Goal: Task Accomplishment & Management: Use online tool/utility

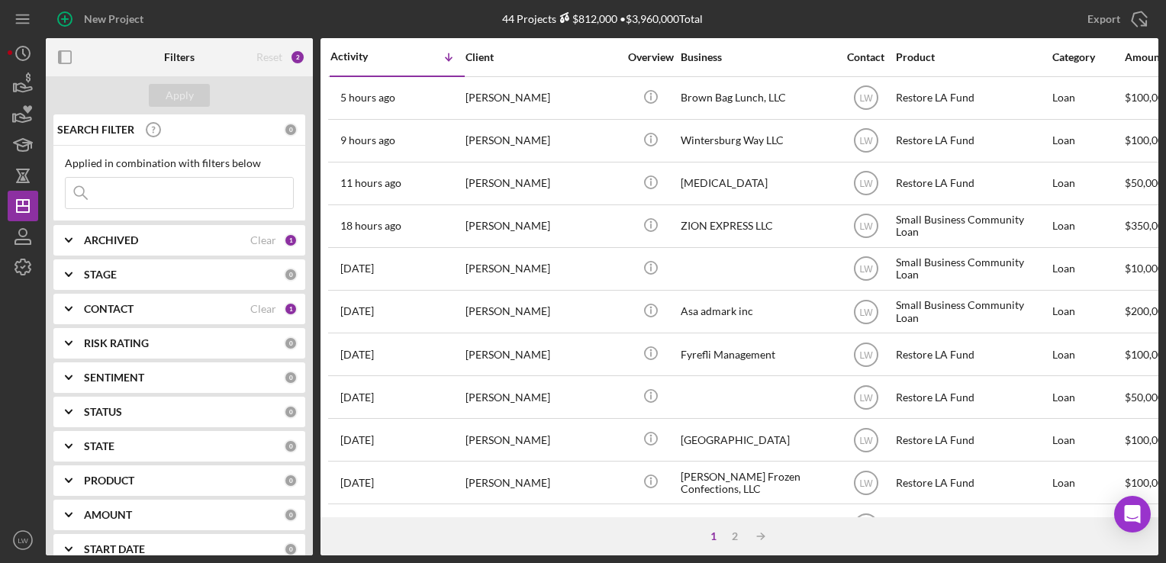
click at [102, 289] on div "SEARCH FILTER 0 Applied in combination with filters below Icon/Menu Close Icon/…" at bounding box center [179, 334] width 267 height 441
click at [100, 319] on div "CONTACT Clear 1" at bounding box center [191, 309] width 214 height 31
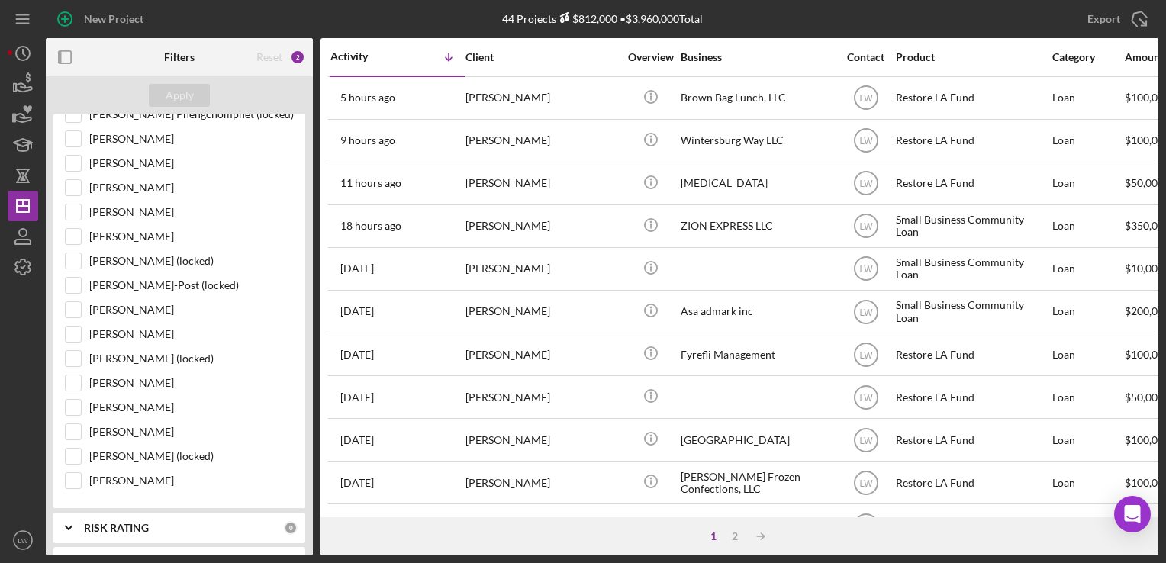
scroll to position [763, 0]
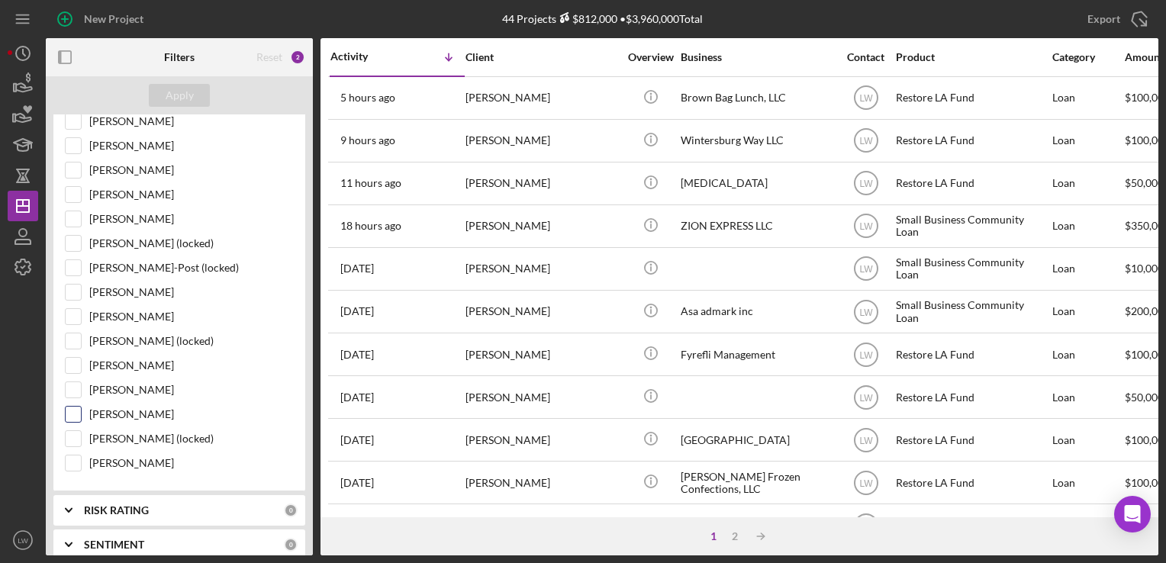
click at [68, 407] on input "[PERSON_NAME]" at bounding box center [73, 414] width 15 height 15
checkbox input "true"
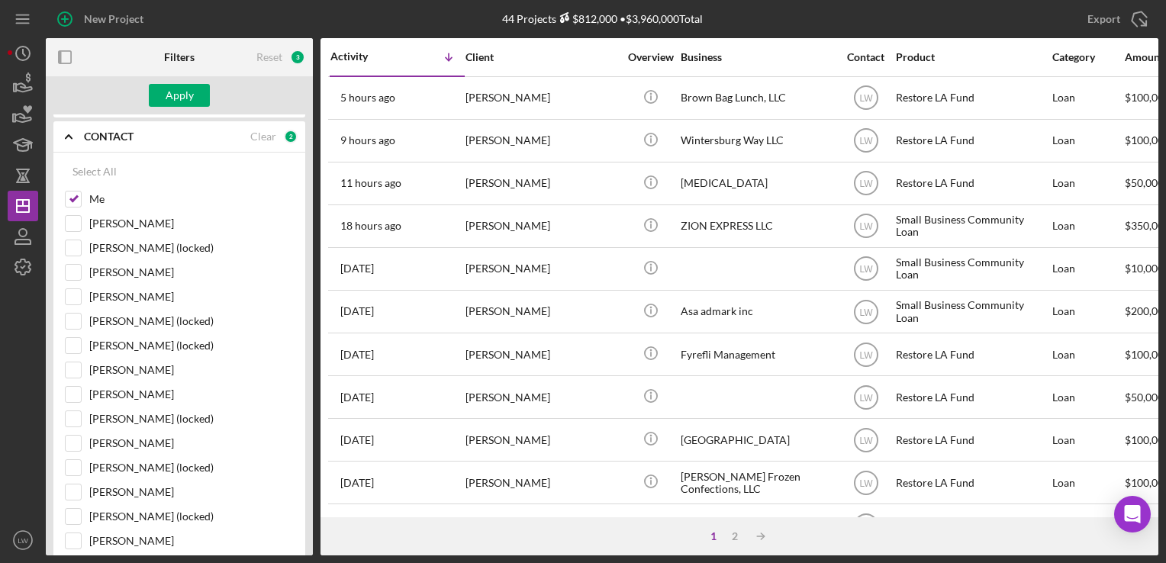
scroll to position [0, 0]
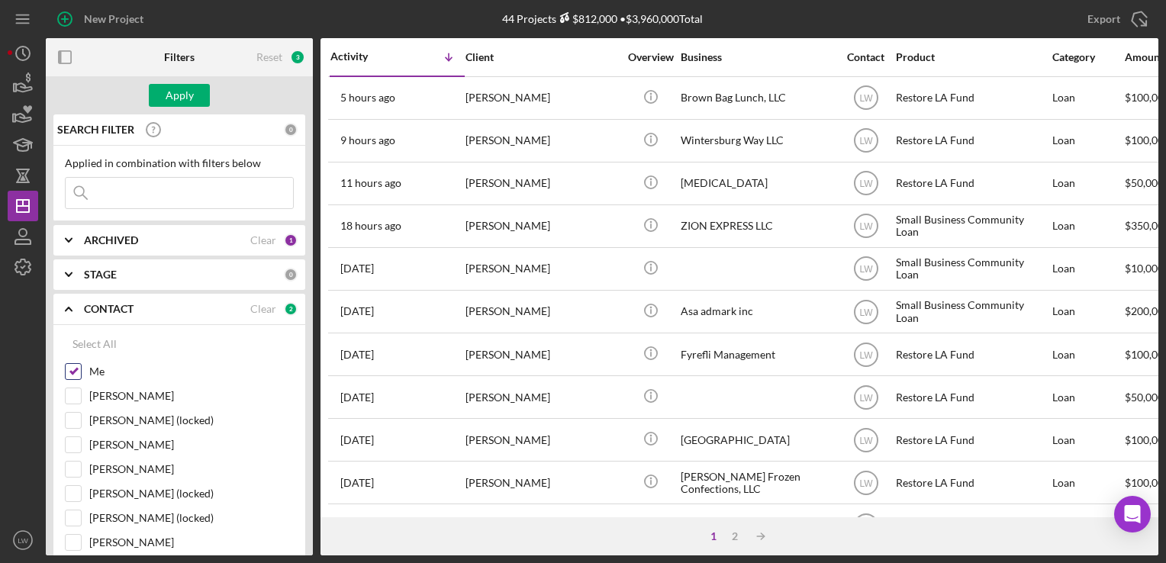
click at [71, 373] on input "Me" at bounding box center [73, 371] width 15 height 15
checkbox input "false"
click at [205, 98] on button "Apply" at bounding box center [179, 95] width 61 height 23
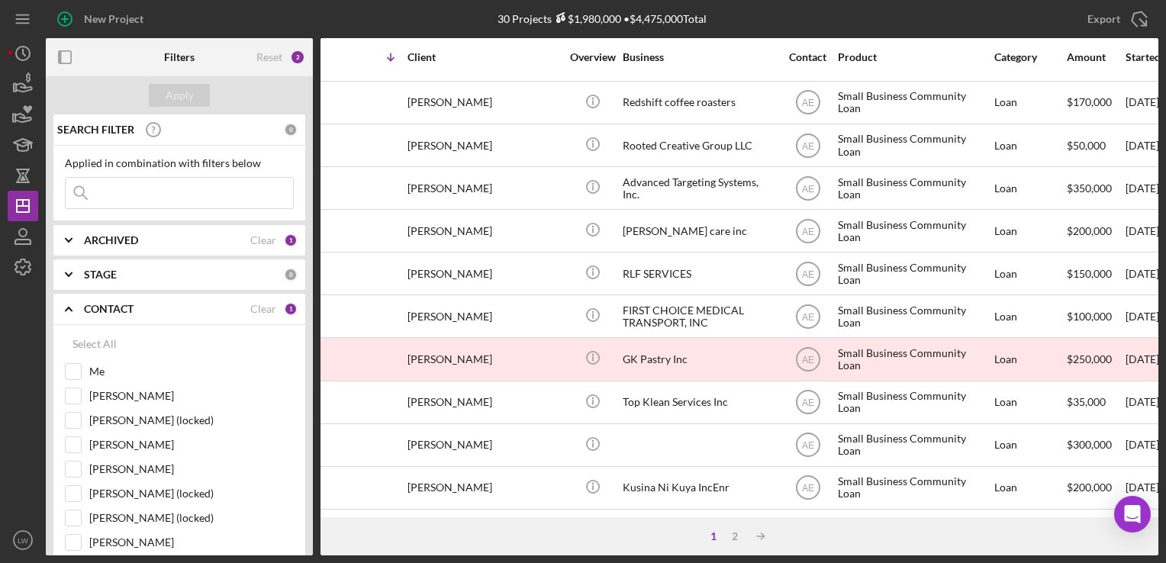
scroll to position [648, 0]
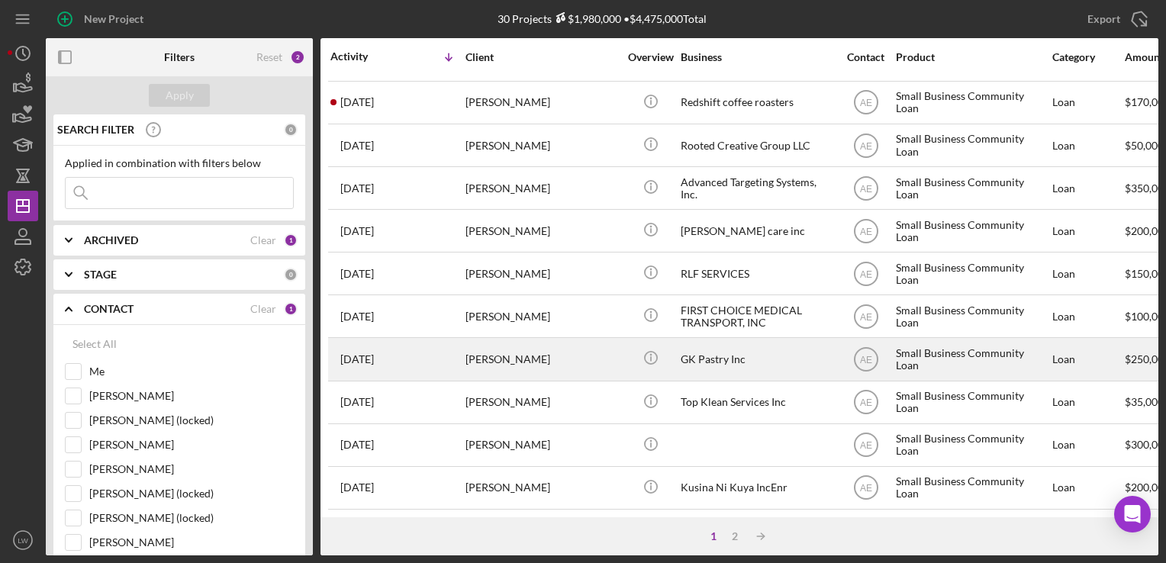
click at [563, 351] on div "Gulnoza Khaytenova" at bounding box center [541, 359] width 153 height 40
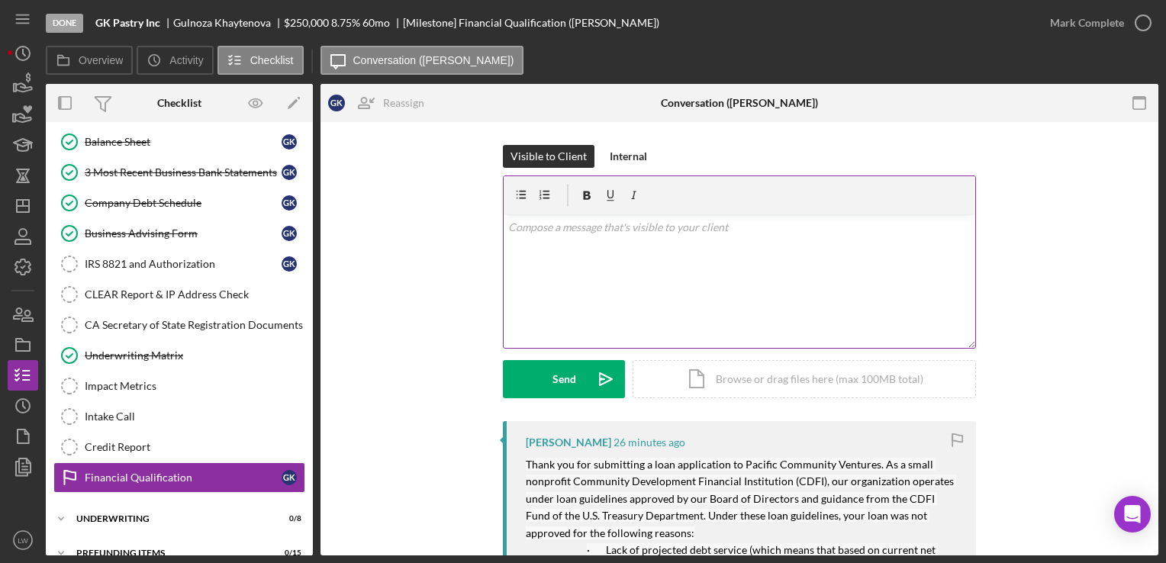
scroll to position [360, 0]
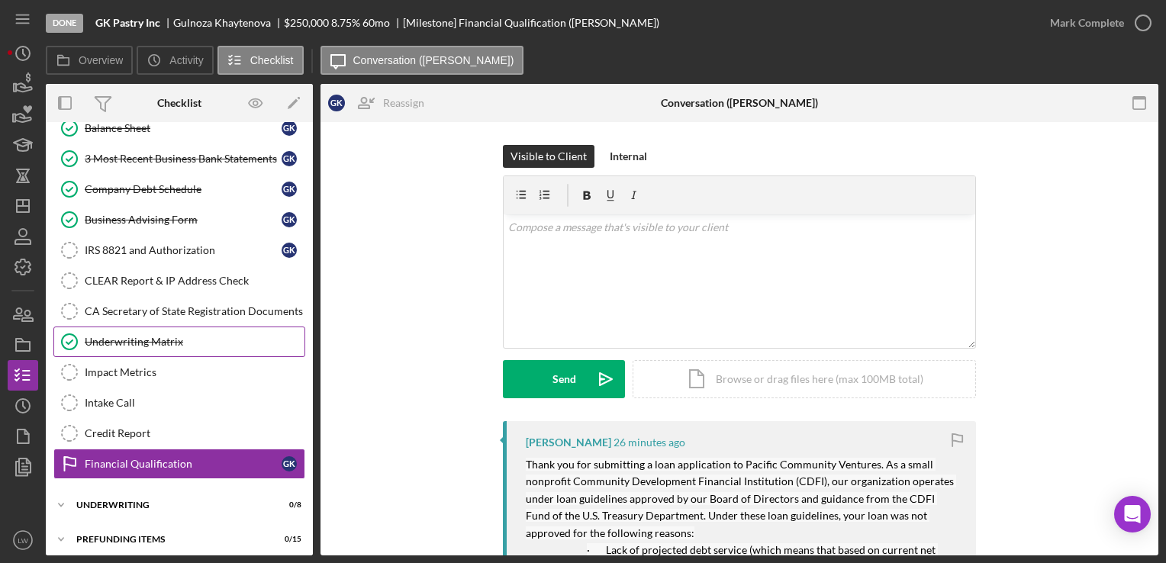
click at [227, 336] on div "Underwriting Matrix" at bounding box center [195, 342] width 220 height 12
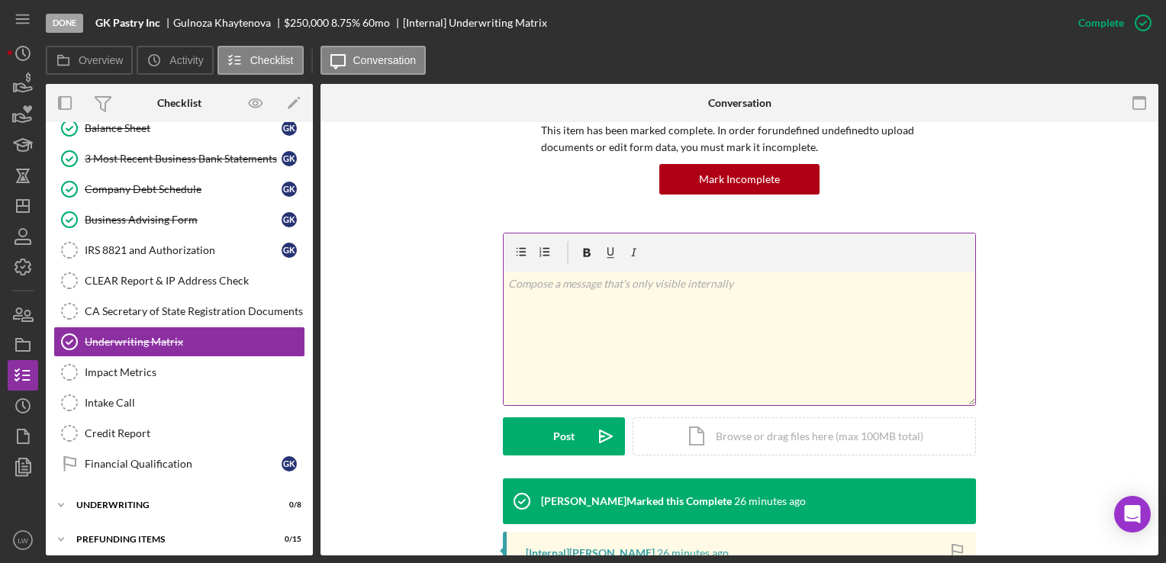
scroll to position [305, 0]
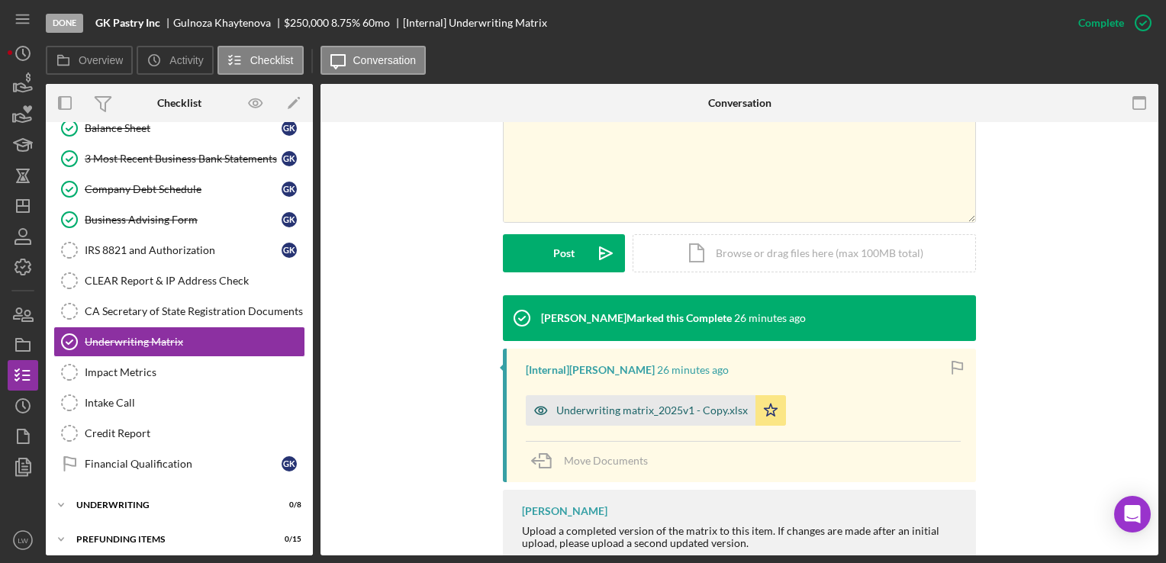
click at [644, 405] on div "Underwriting matrix_2025v1 - Copy.xlsx" at bounding box center [652, 410] width 192 height 12
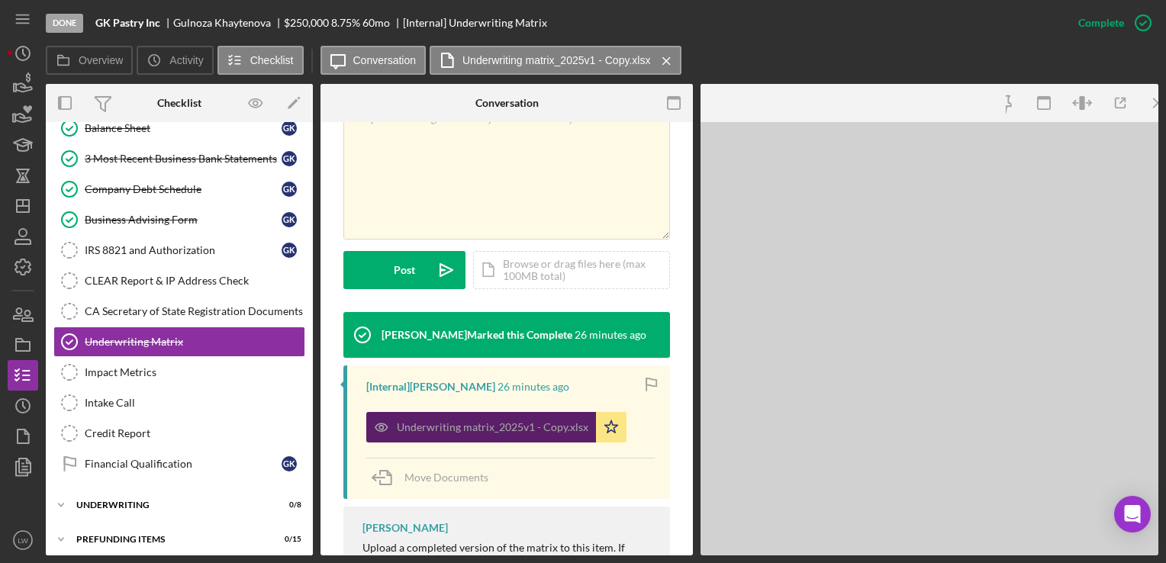
scroll to position [322, 0]
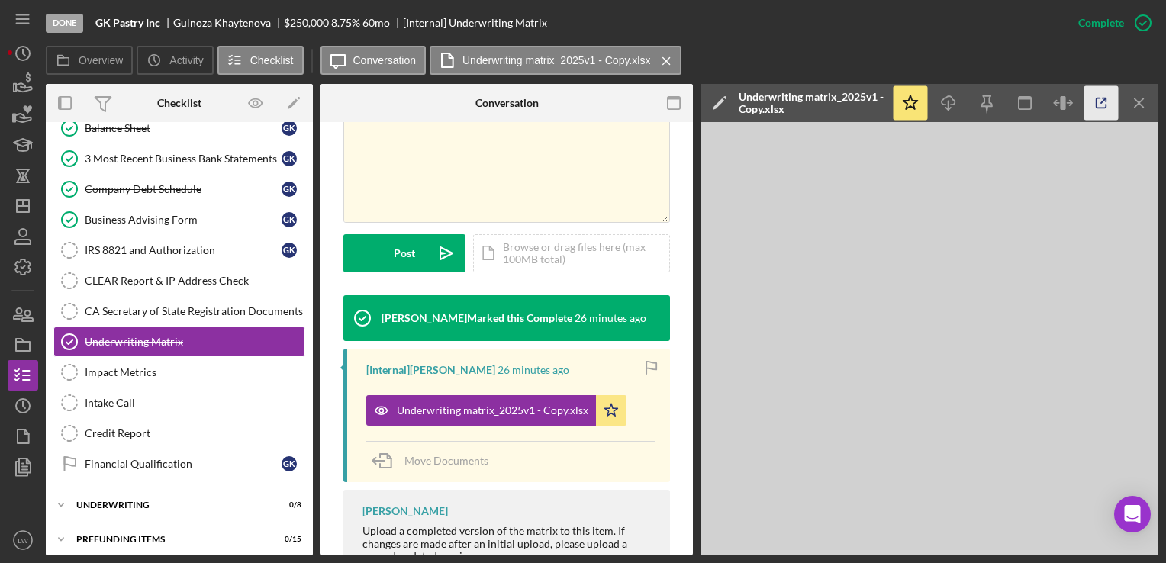
click at [1105, 113] on icon "button" at bounding box center [1101, 103] width 34 height 34
click at [33, 82] on icon "button" at bounding box center [23, 84] width 38 height 38
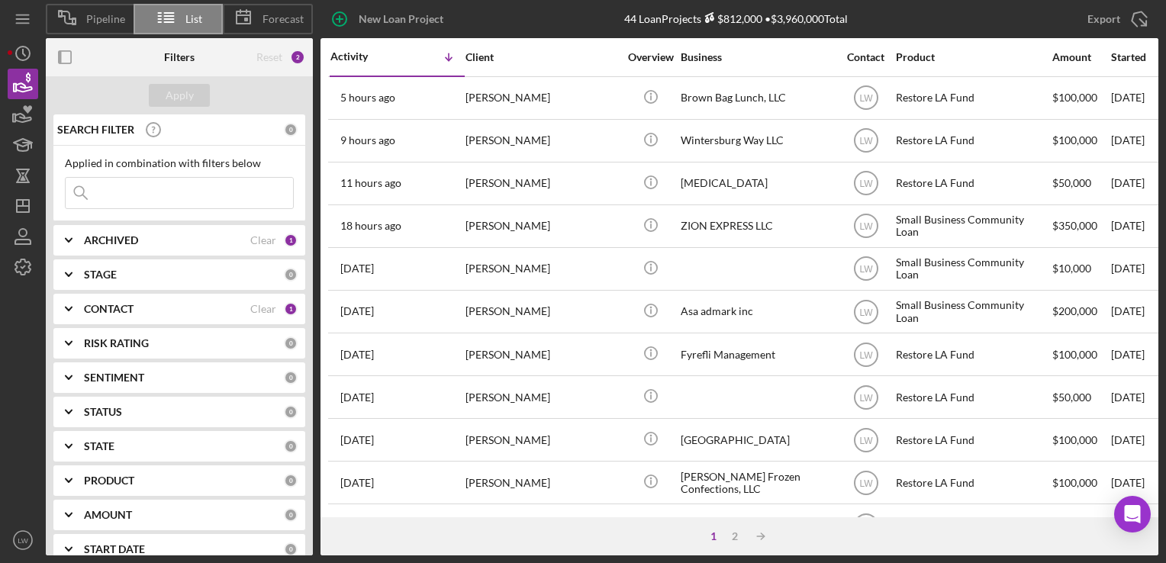
click at [127, 303] on b "CONTACT" at bounding box center [109, 309] width 50 height 12
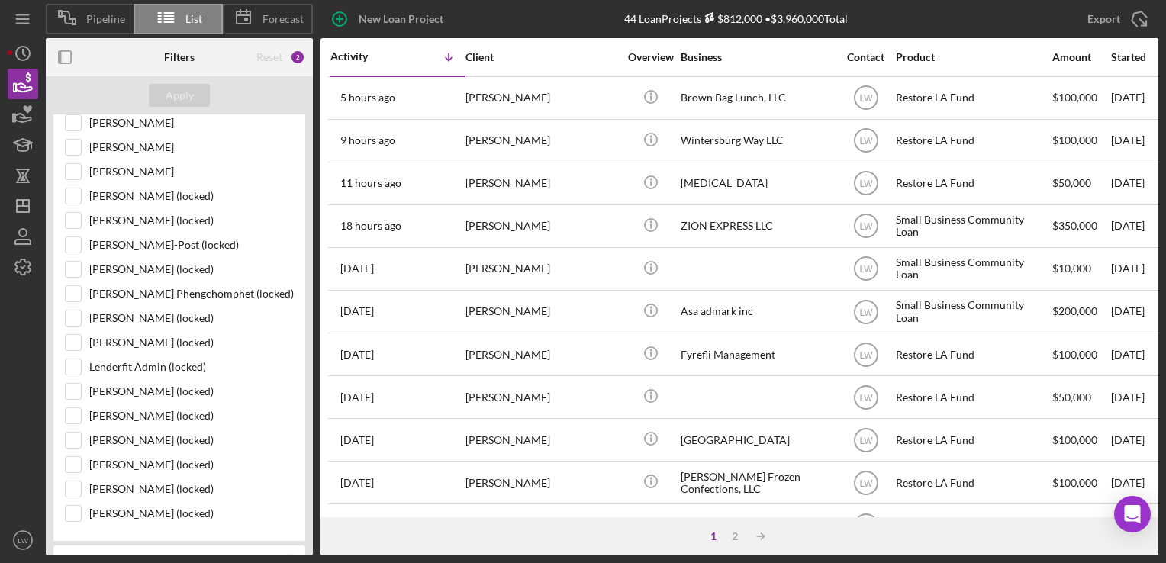
scroll to position [687, 0]
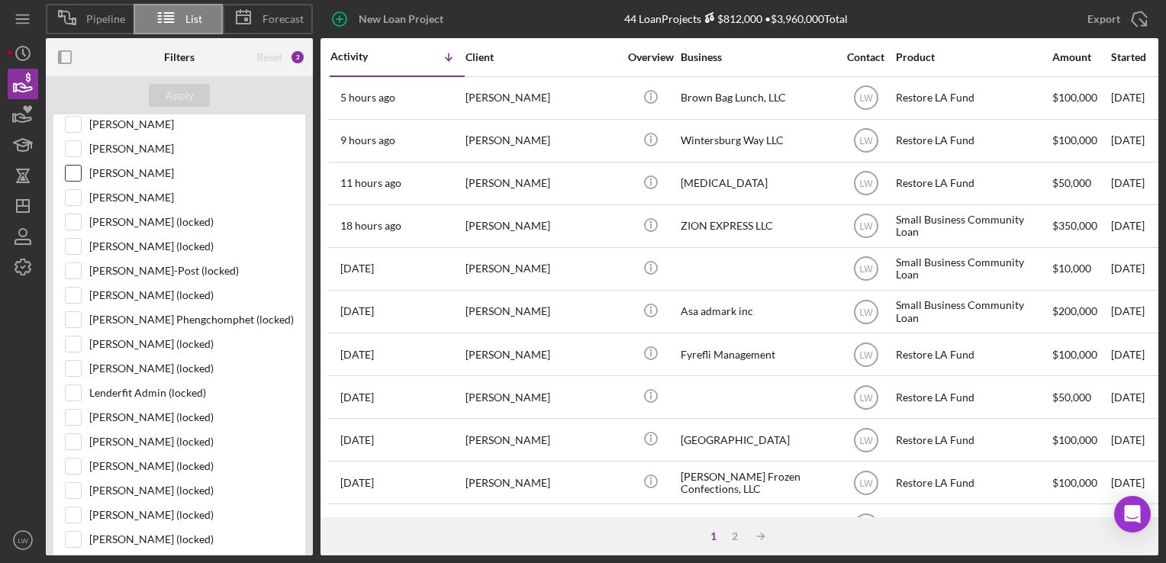
click at [69, 166] on input "[PERSON_NAME]" at bounding box center [73, 173] width 15 height 15
checkbox input "true"
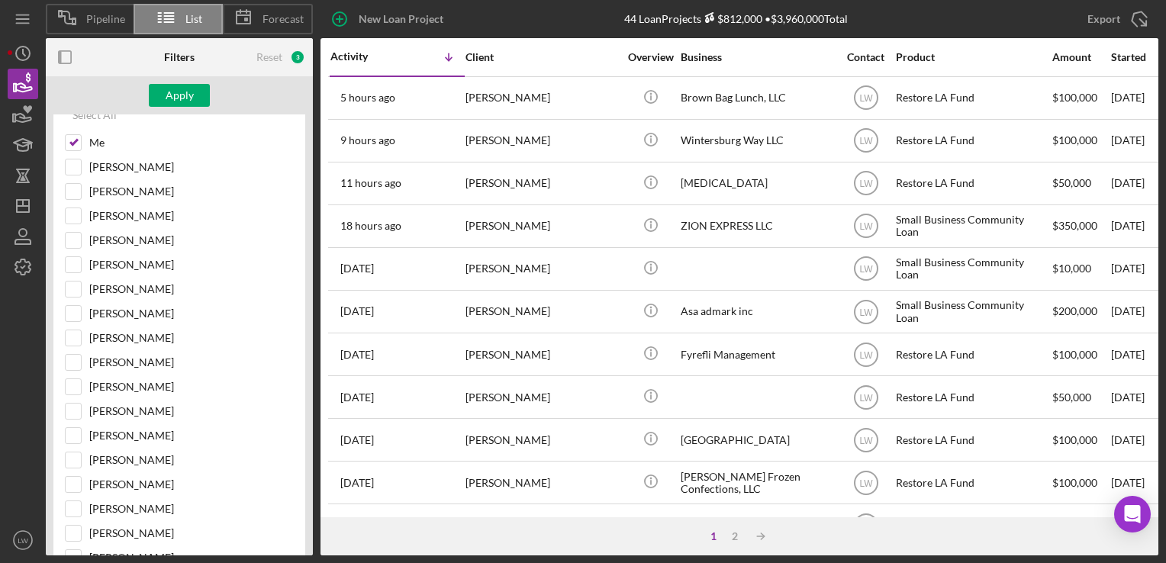
scroll to position [153, 0]
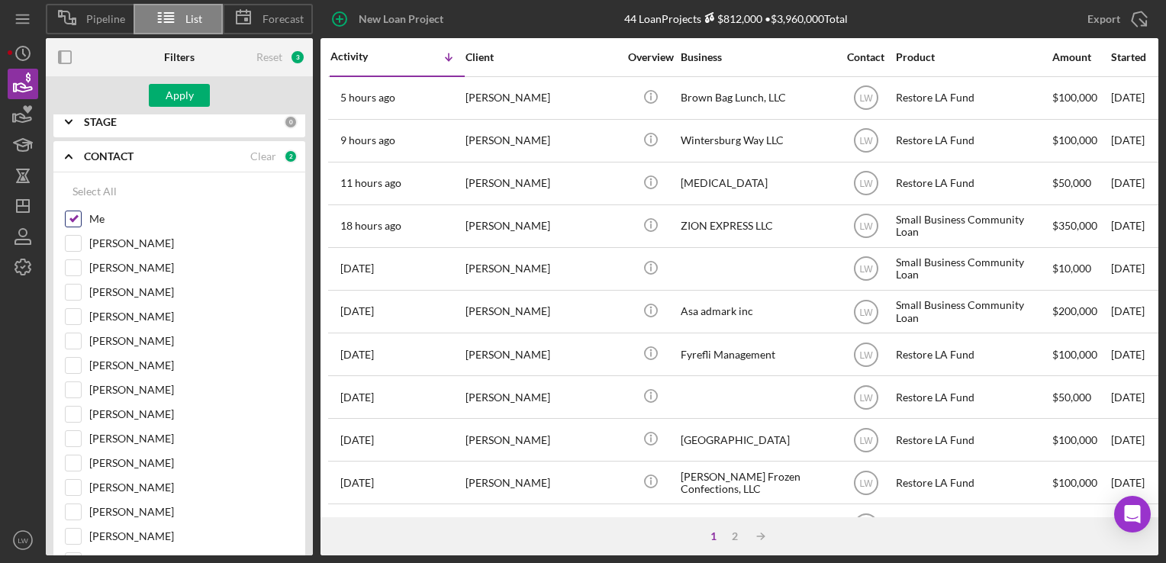
click at [72, 218] on input "Me" at bounding box center [73, 218] width 15 height 15
checkbox input "false"
click at [193, 95] on button "Apply" at bounding box center [179, 95] width 61 height 23
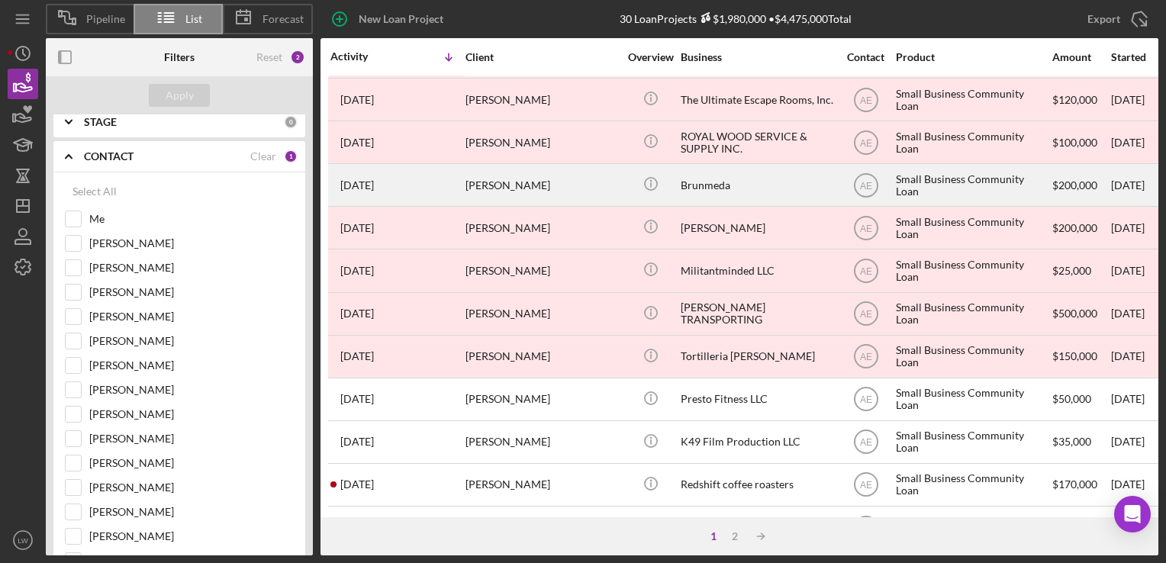
scroll to position [382, 0]
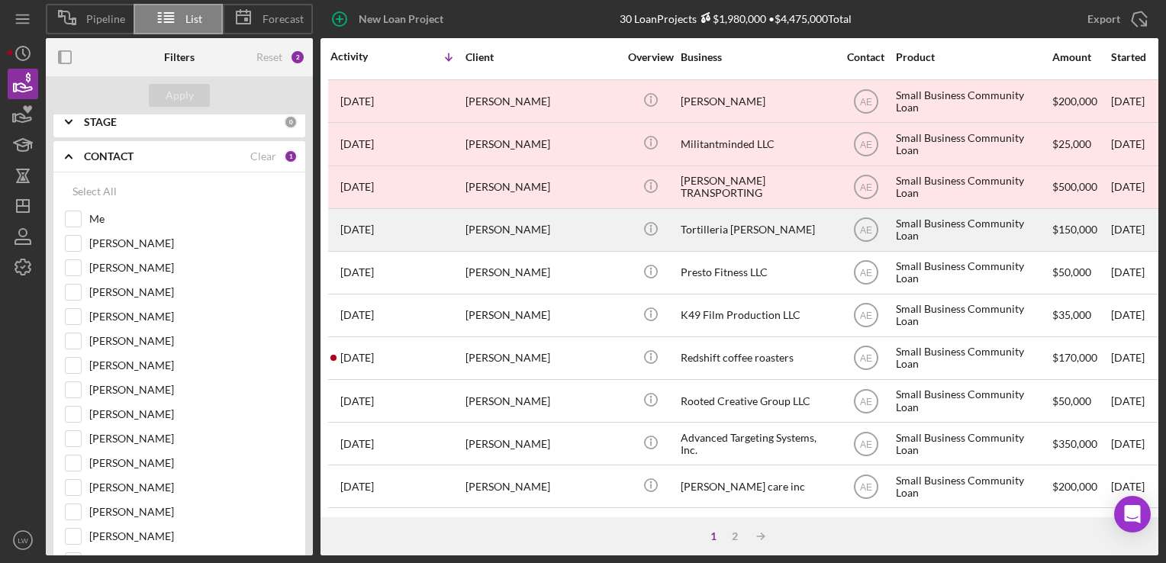
click at [570, 231] on div "Marylu Ortuno" at bounding box center [541, 230] width 153 height 40
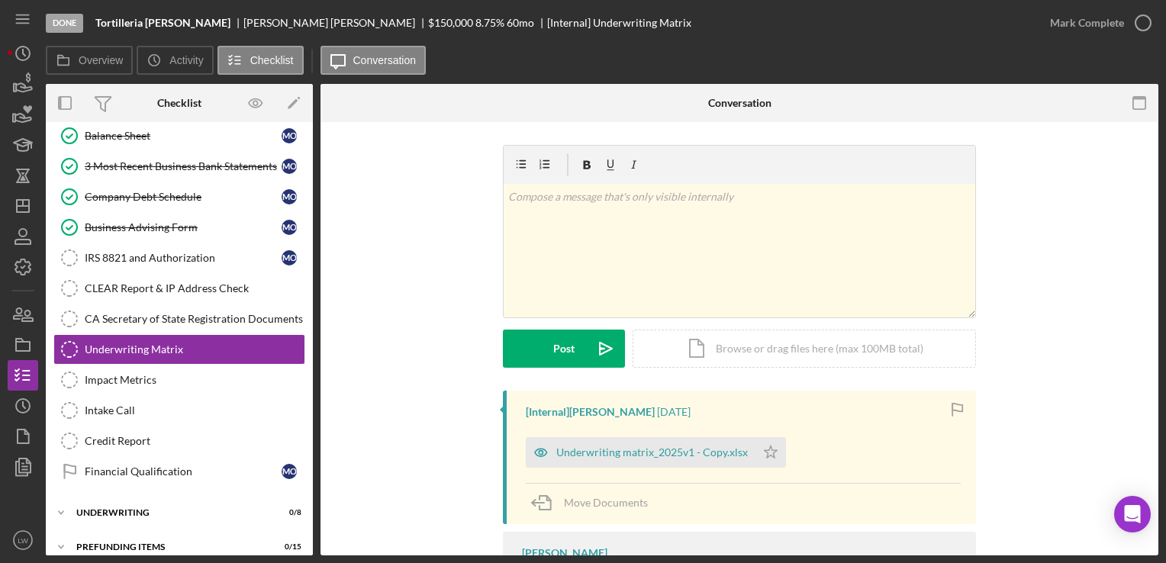
scroll to position [324, 0]
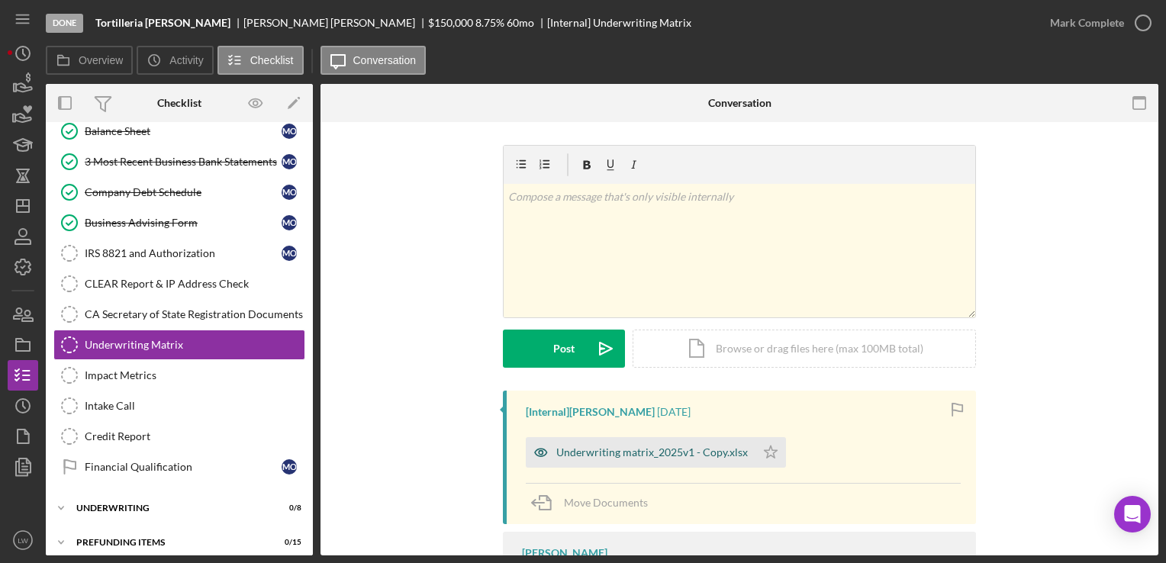
click at [572, 453] on div "Underwriting matrix_2025v1 - Copy.xlsx" at bounding box center [652, 452] width 192 height 12
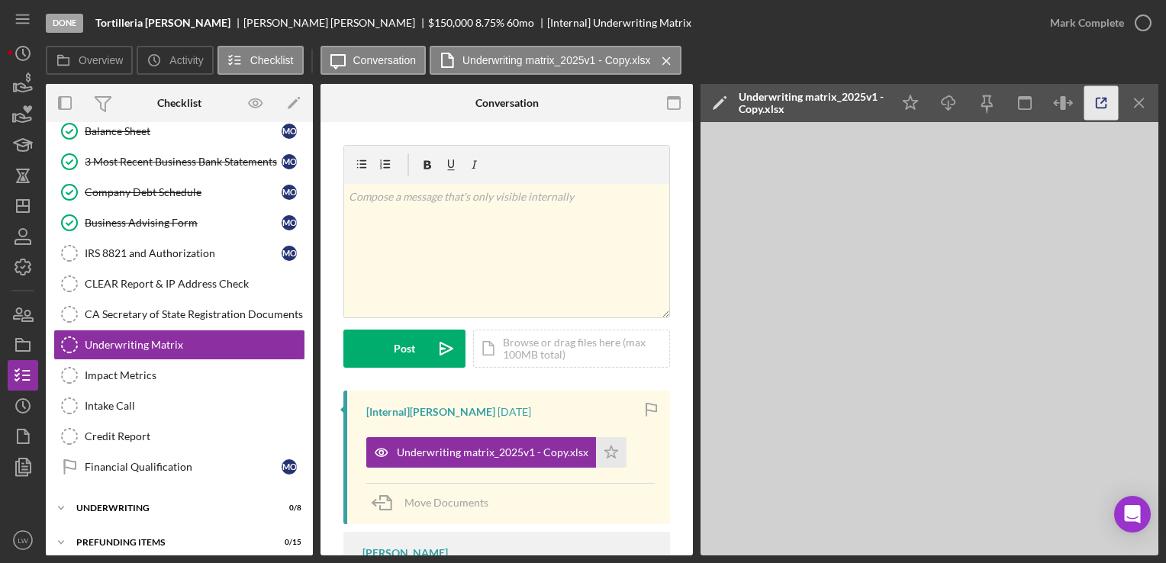
click at [1096, 101] on icon "button" at bounding box center [1101, 103] width 10 height 10
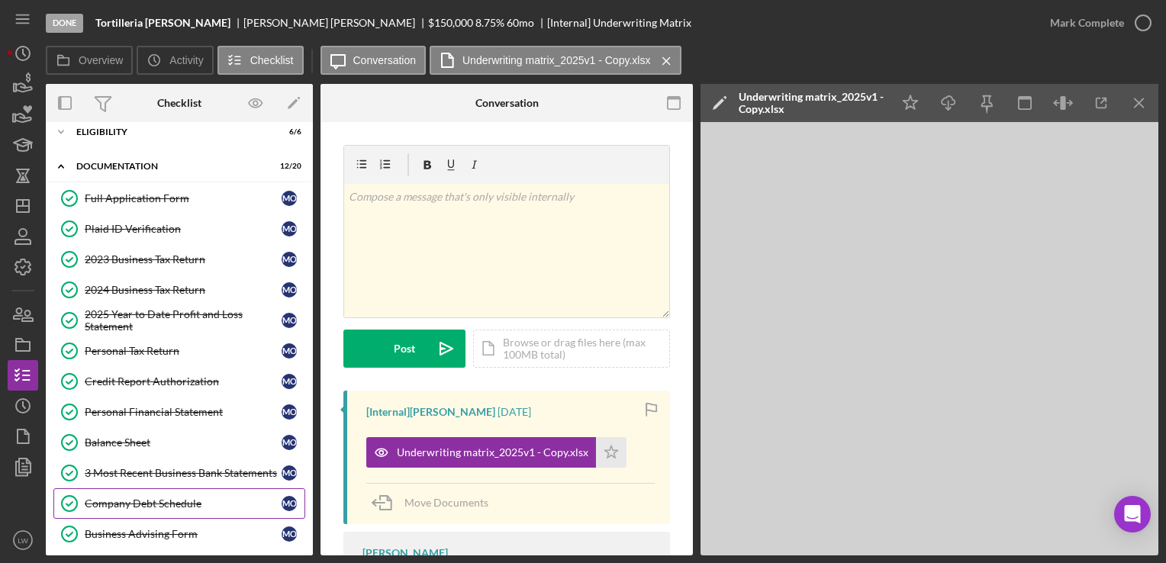
scroll to position [0, 0]
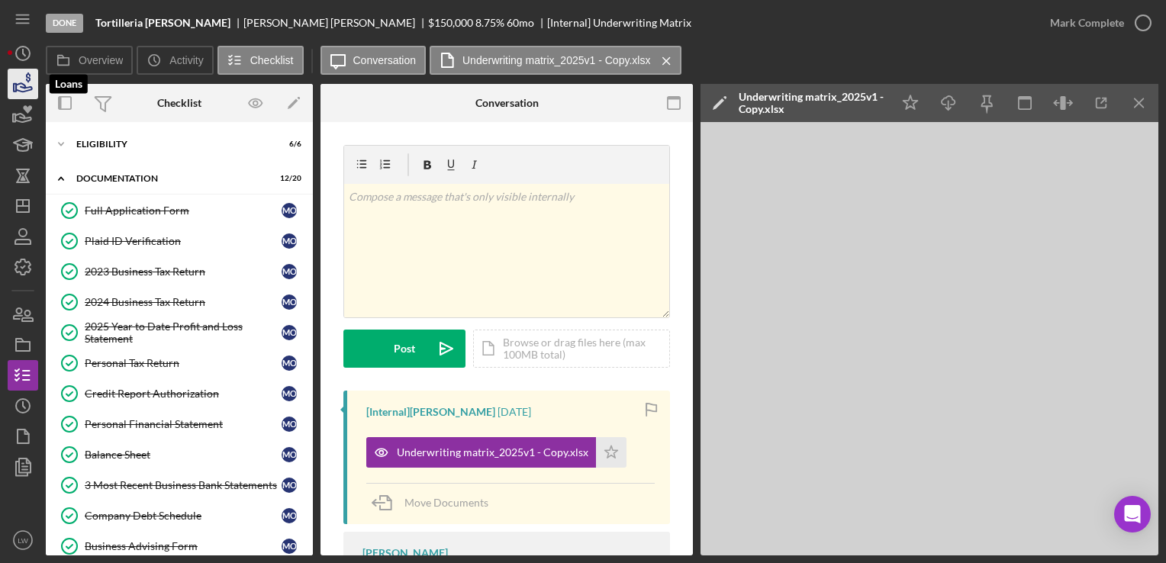
click at [24, 69] on icon "button" at bounding box center [23, 84] width 38 height 38
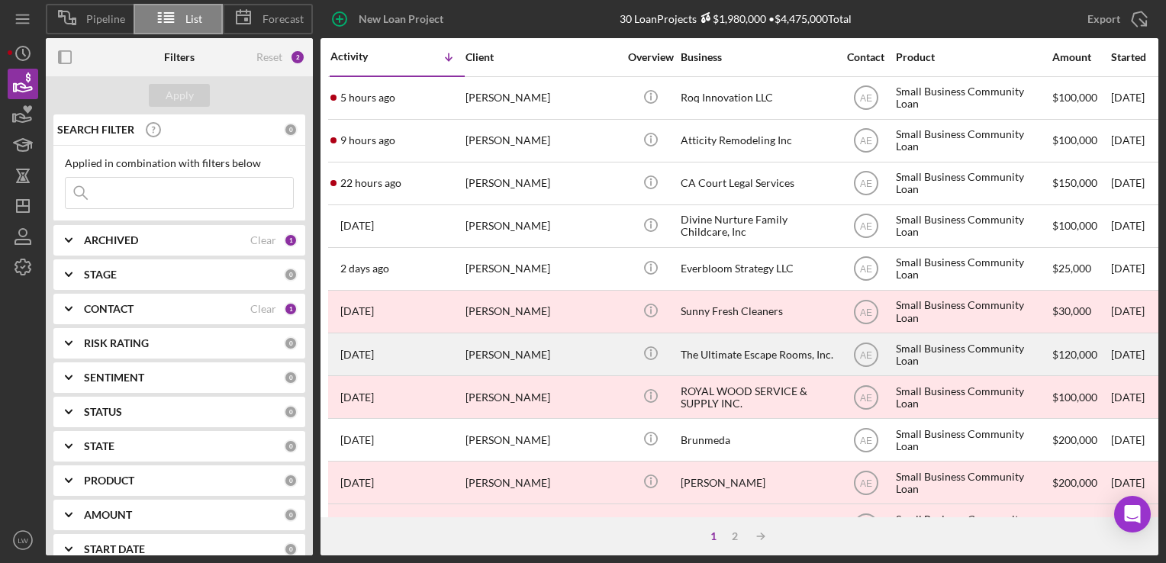
click at [555, 354] on div "Annette Cortez" at bounding box center [541, 354] width 153 height 40
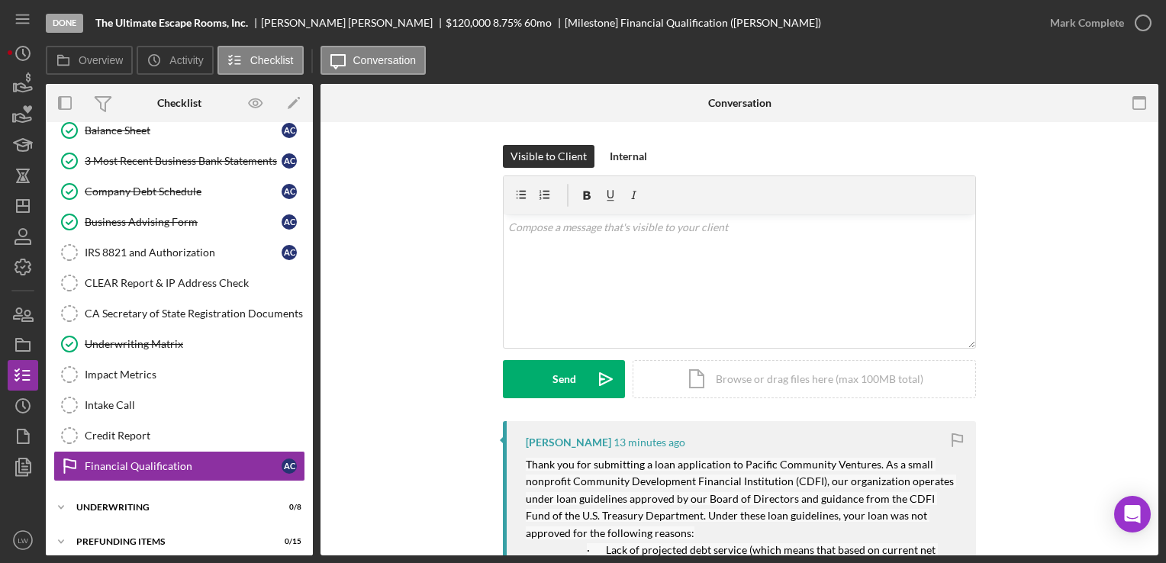
scroll to position [326, 0]
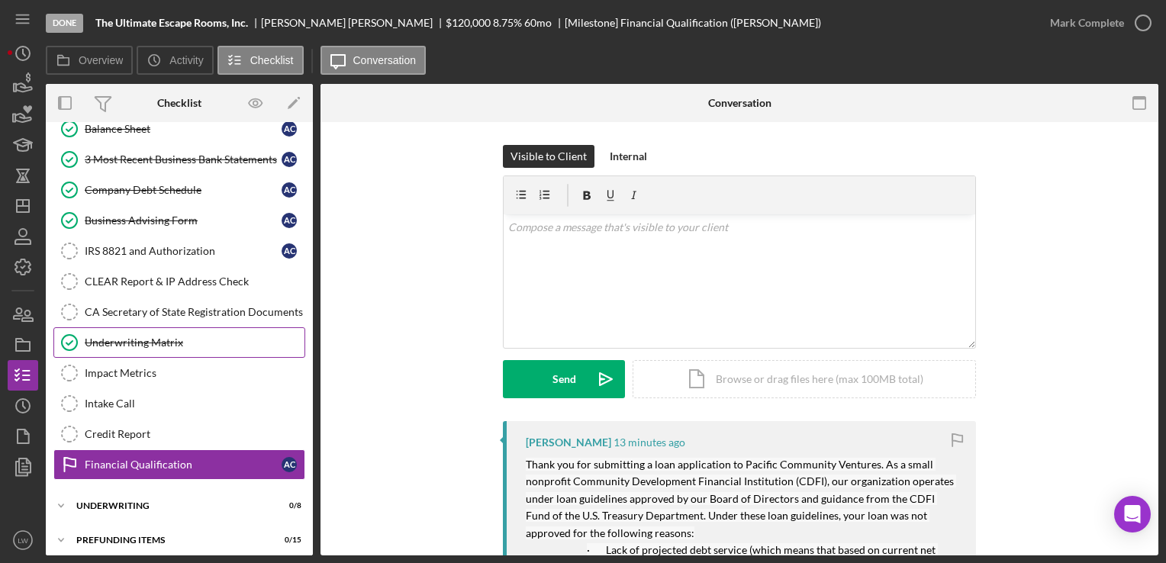
click at [197, 336] on div "Underwriting Matrix" at bounding box center [195, 342] width 220 height 12
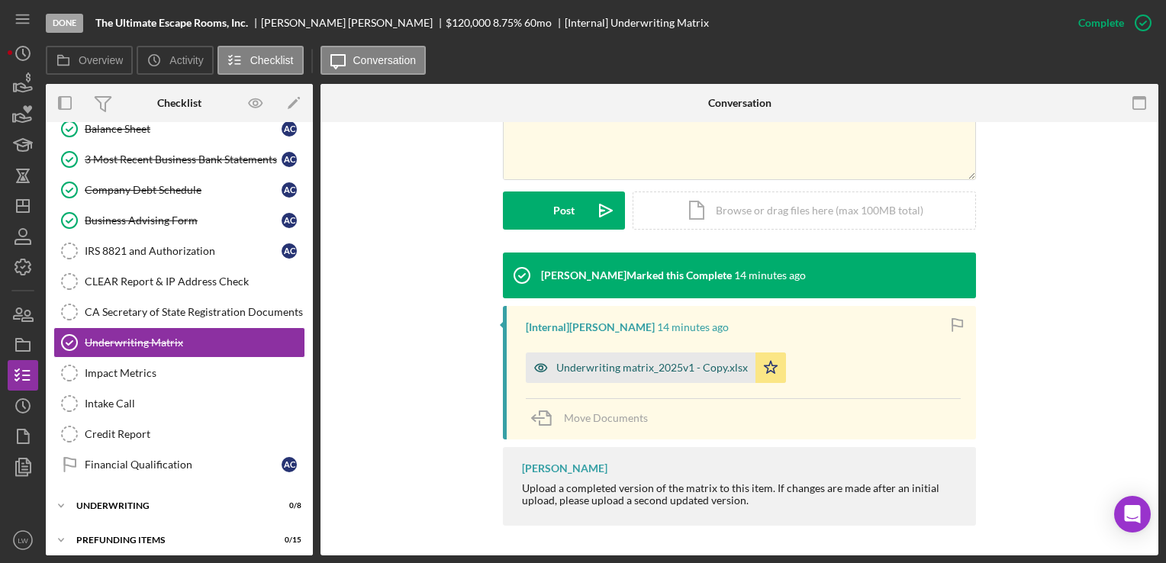
click at [720, 372] on div "Underwriting matrix_2025v1 - Copy.xlsx" at bounding box center [652, 368] width 192 height 12
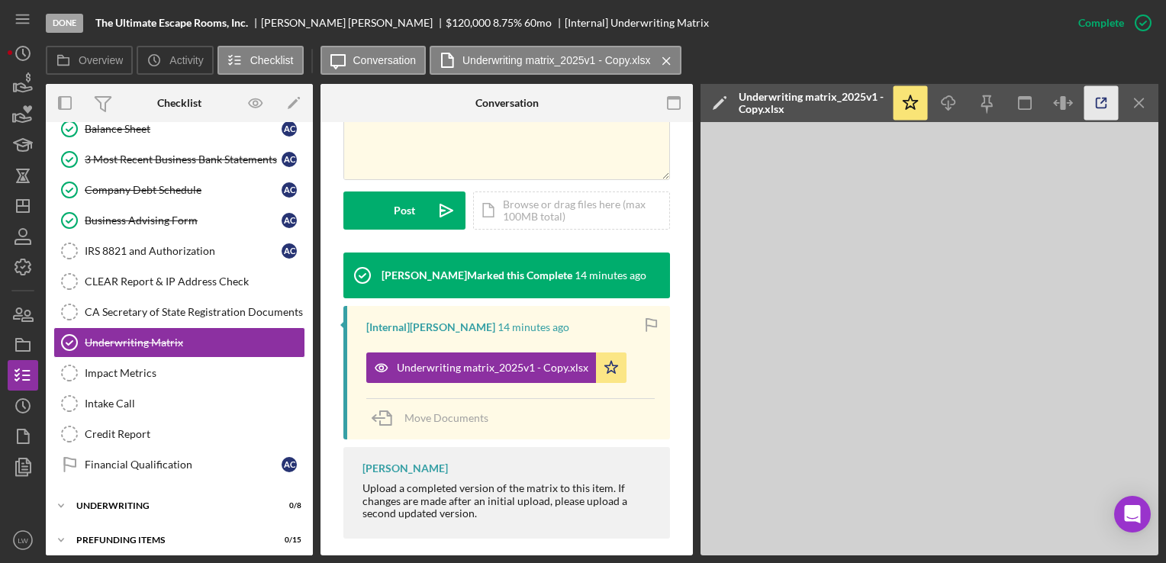
click at [1096, 102] on icon "button" at bounding box center [1101, 103] width 34 height 34
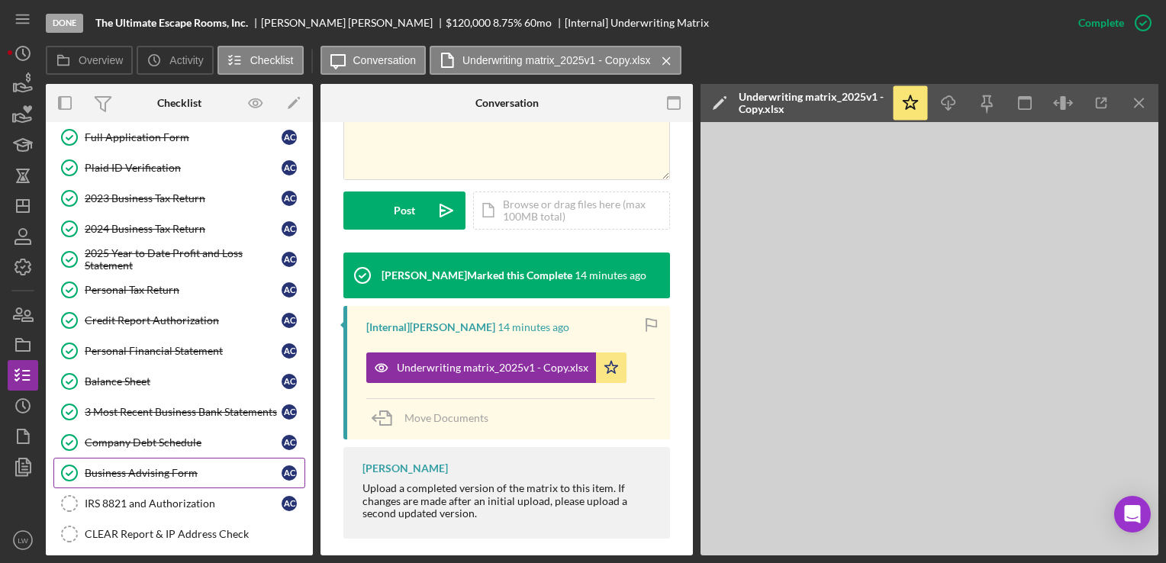
scroll to position [0, 0]
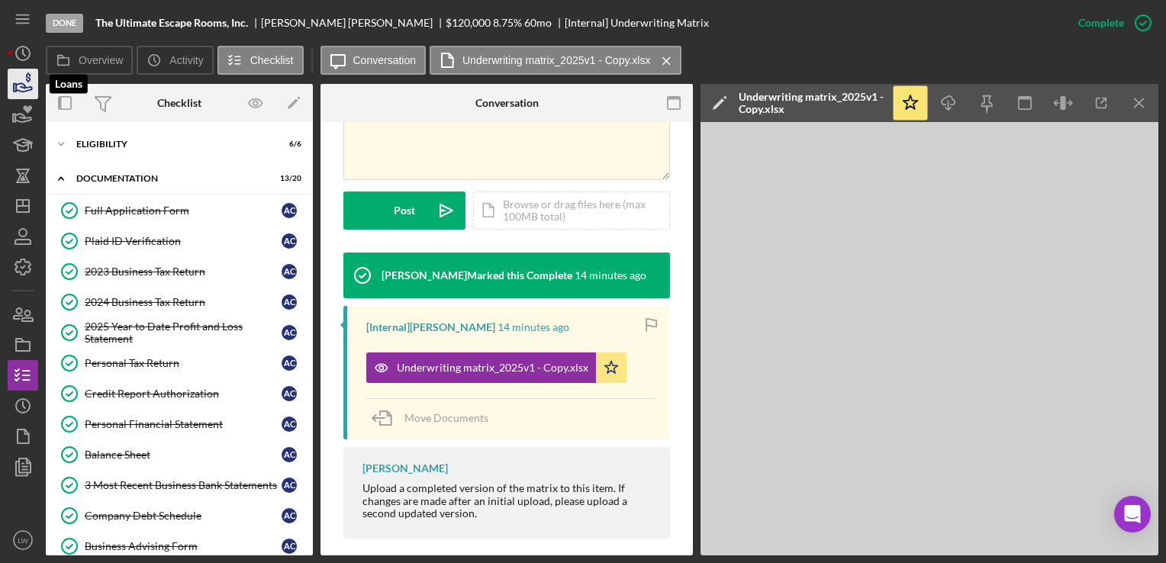
click at [21, 86] on icon "button" at bounding box center [24, 87] width 16 height 8
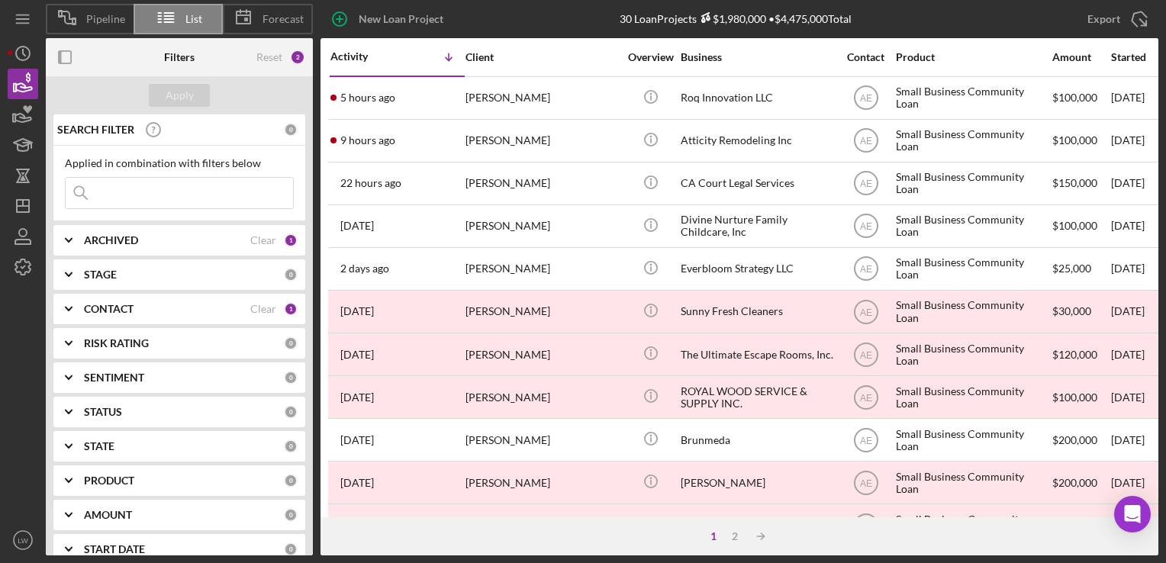
click at [118, 307] on b "CONTACT" at bounding box center [109, 309] width 50 height 12
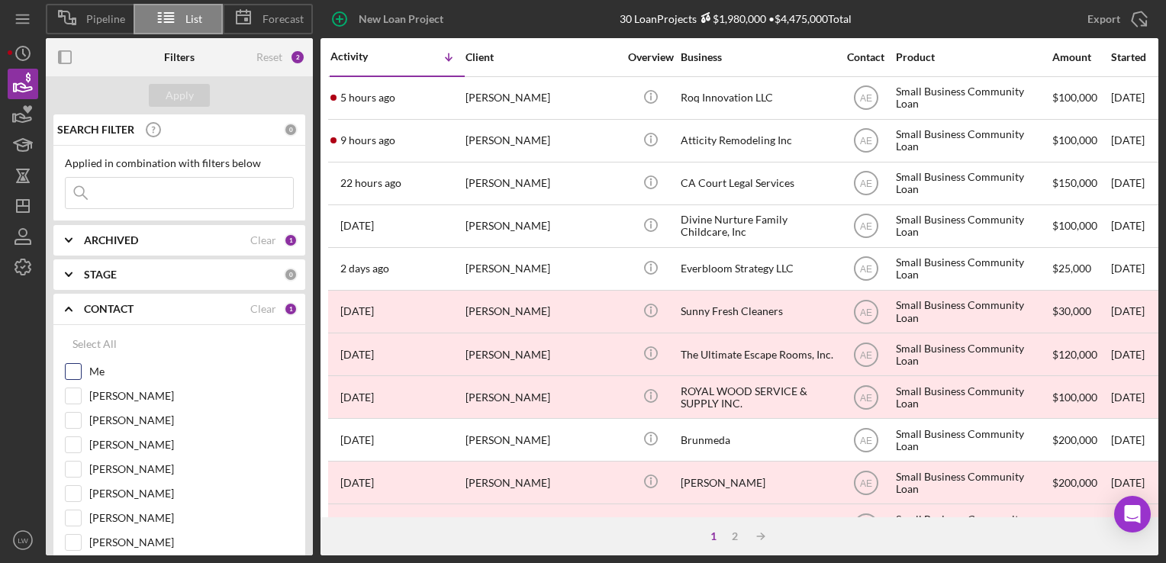
click at [72, 375] on input "Me" at bounding box center [73, 371] width 15 height 15
checkbox input "true"
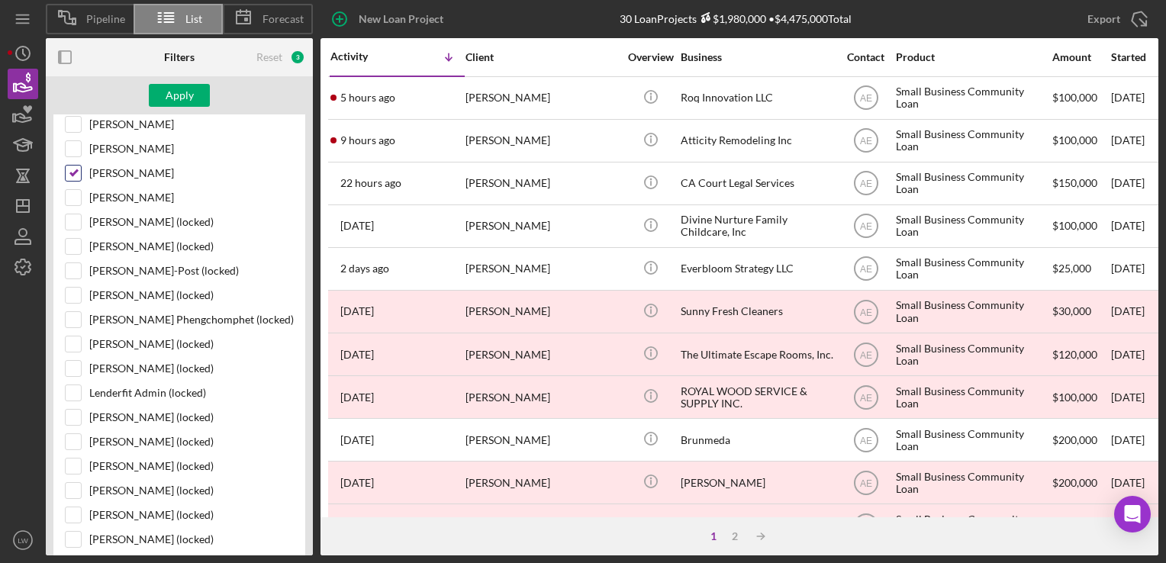
click at [73, 166] on input "[PERSON_NAME]" at bounding box center [73, 173] width 15 height 15
checkbox input "false"
click at [192, 95] on button "Apply" at bounding box center [179, 95] width 61 height 23
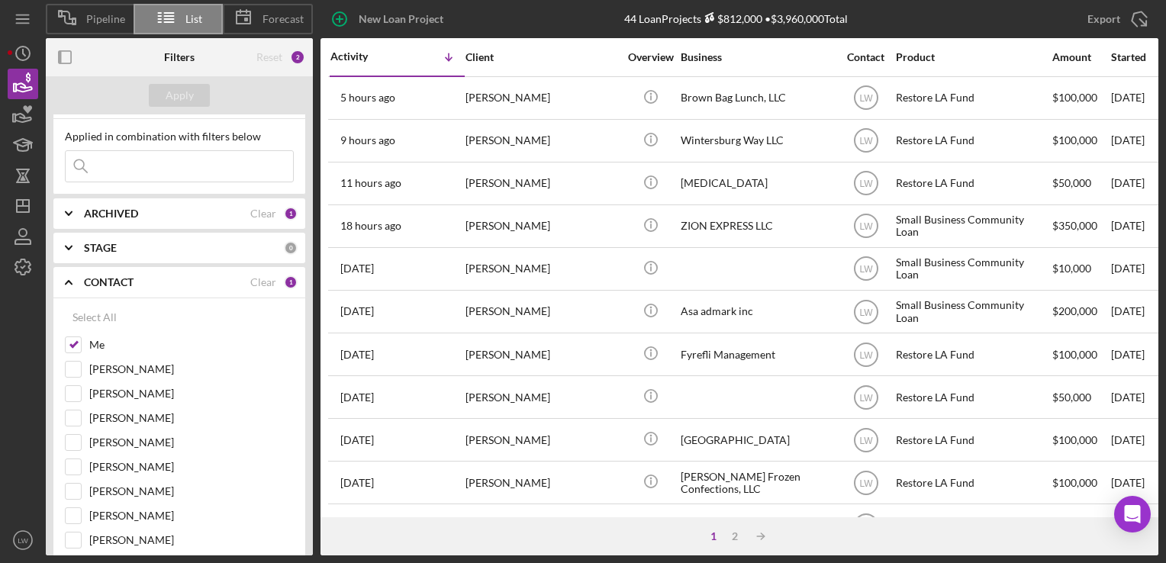
scroll to position [0, 0]
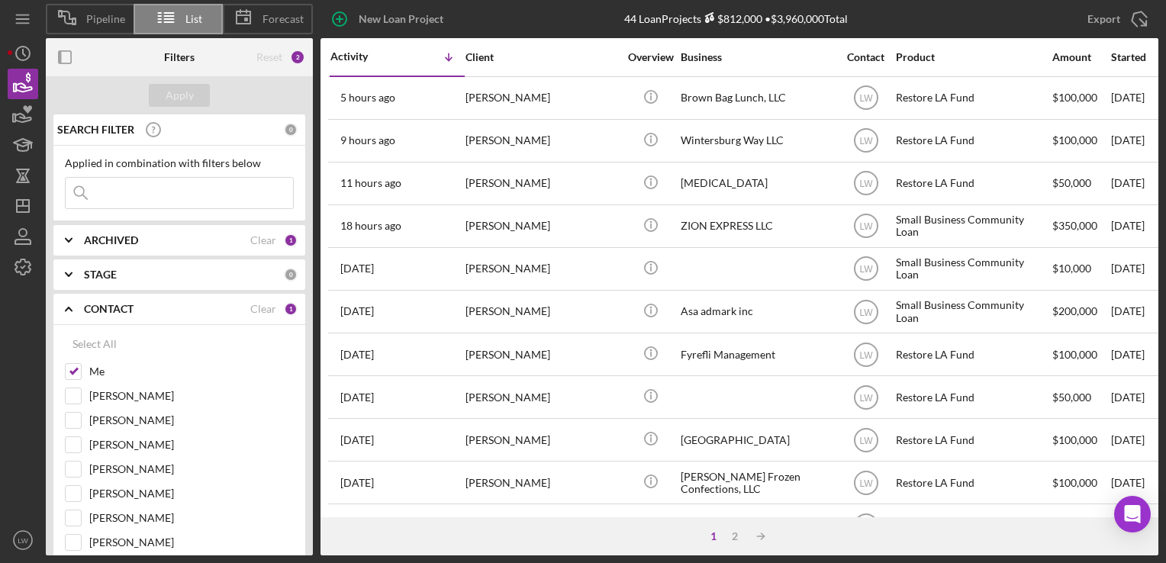
click at [67, 310] on icon "Icon/Expander" at bounding box center [69, 309] width 38 height 38
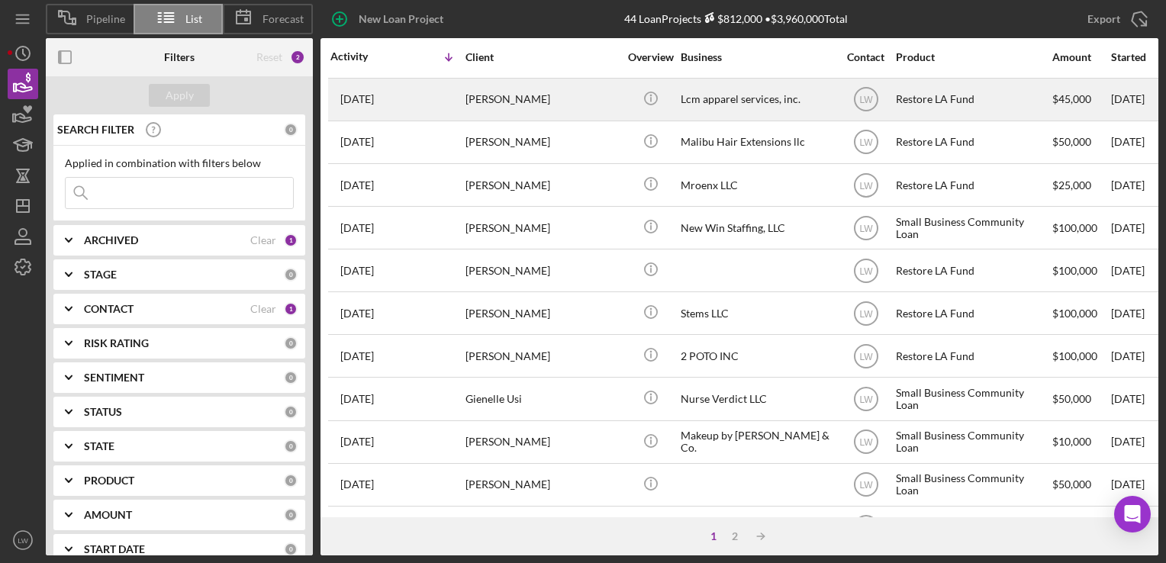
scroll to position [648, 0]
